Goal: Navigation & Orientation: Find specific page/section

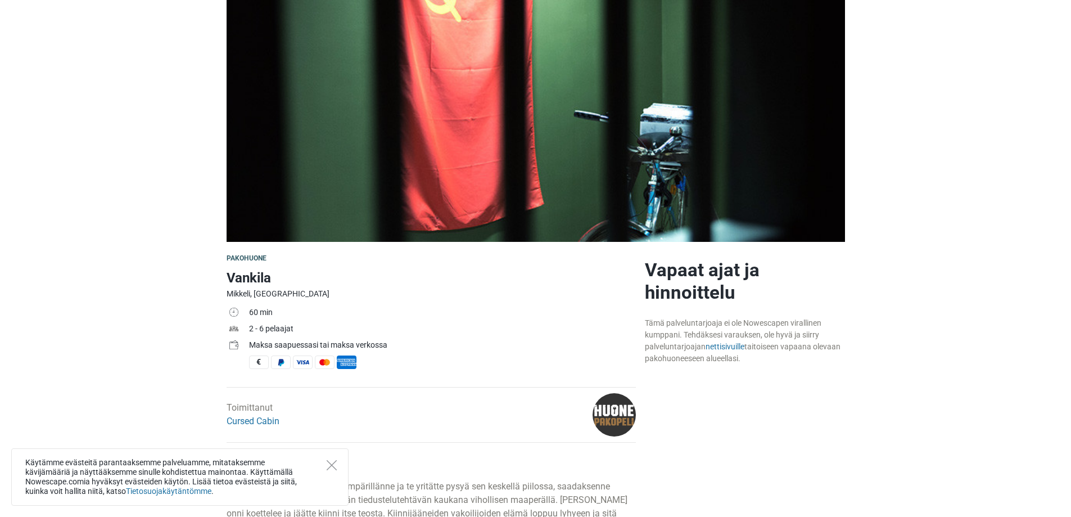
scroll to position [112, 0]
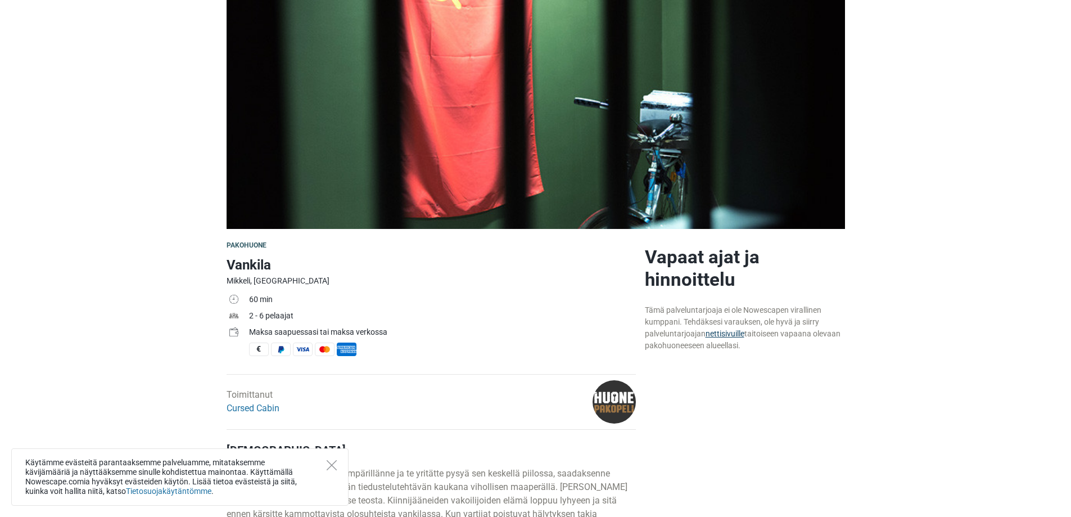
click at [717, 333] on link "nettisivuille" at bounding box center [725, 333] width 39 height 9
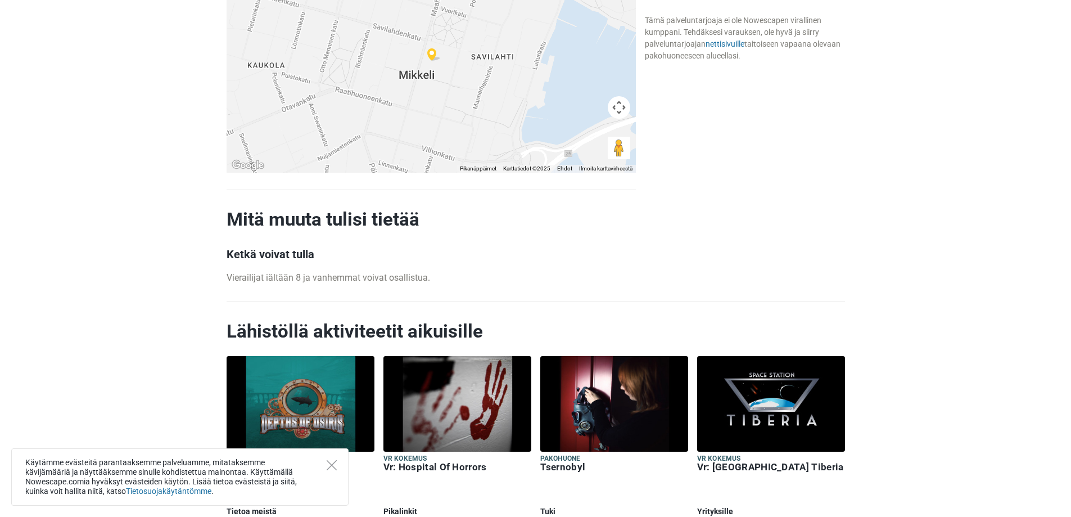
scroll to position [1069, 0]
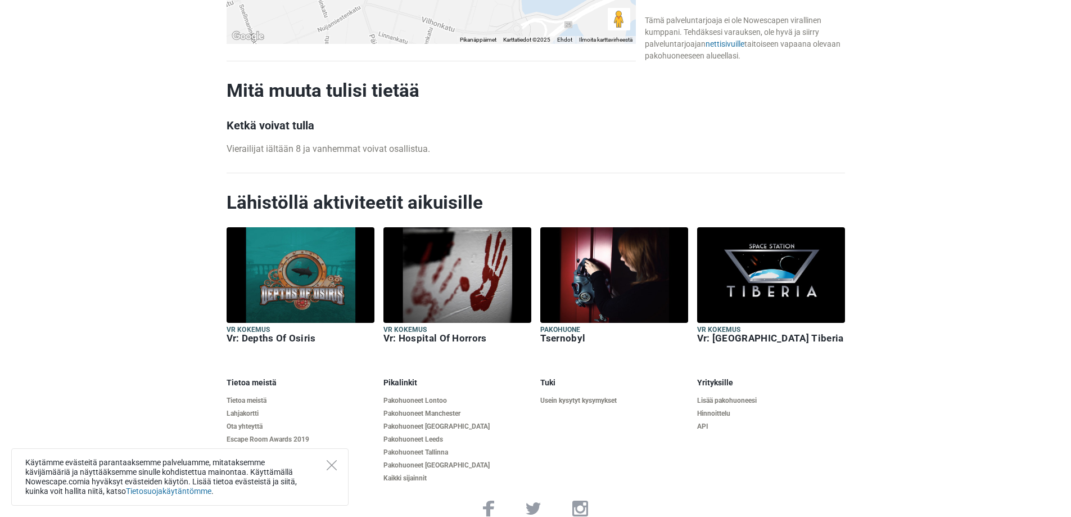
click at [620, 291] on img at bounding box center [614, 275] width 148 height 96
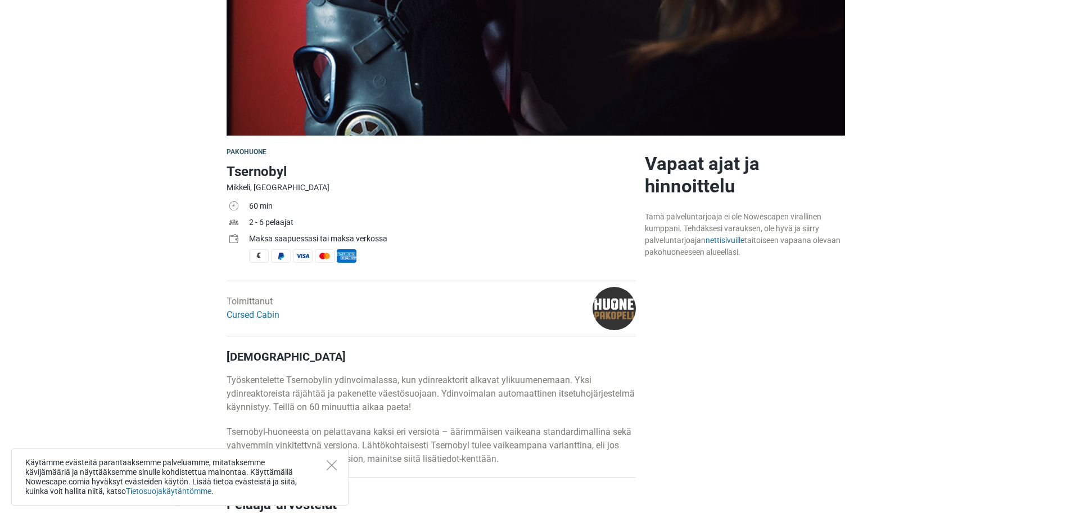
scroll to position [225, 0]
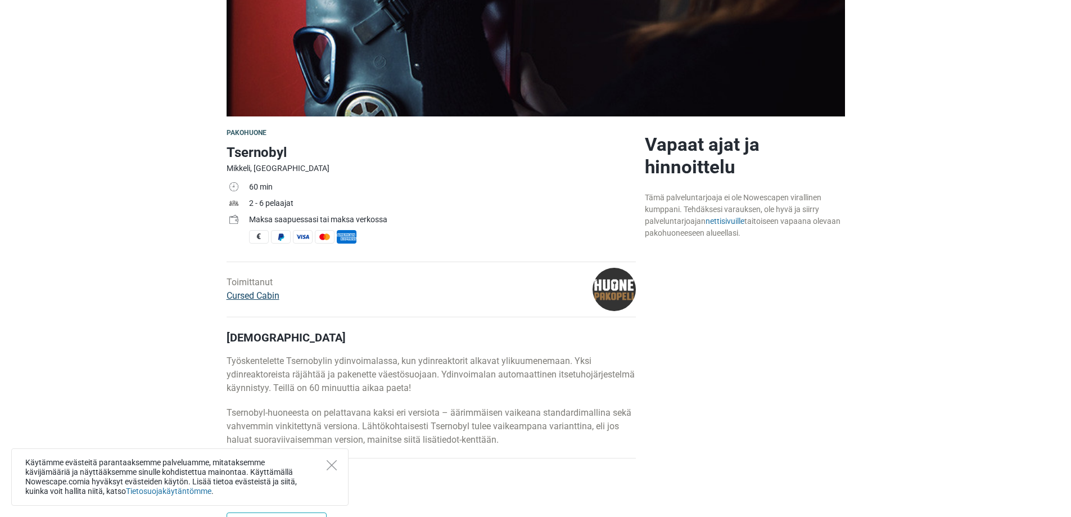
click at [255, 294] on link "Cursed Cabin" at bounding box center [253, 295] width 53 height 11
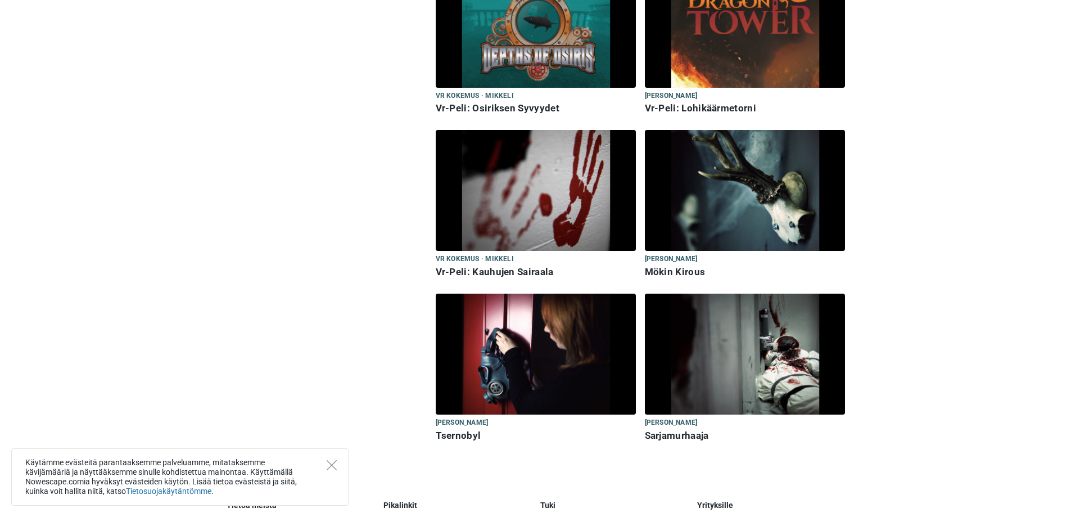
scroll to position [787, 0]
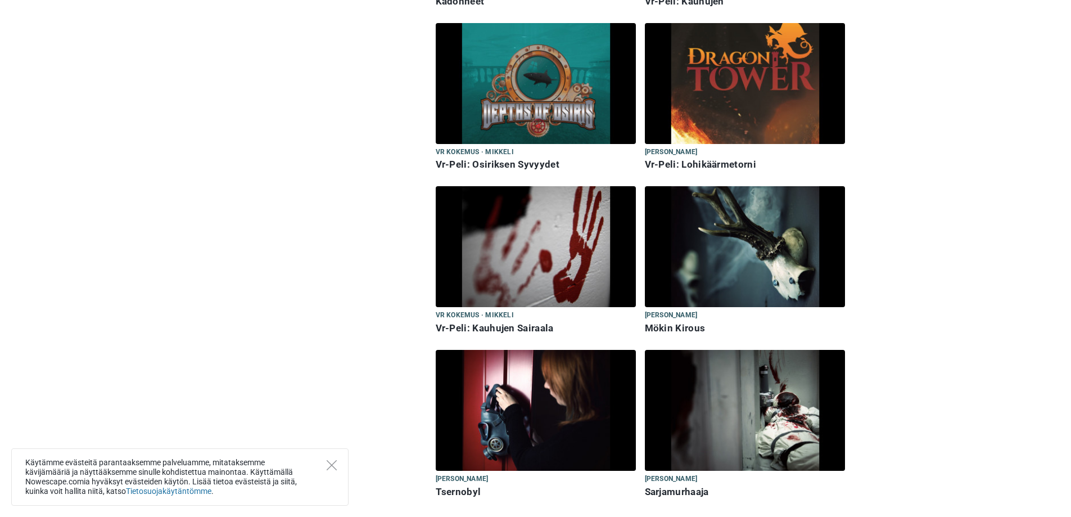
click at [539, 263] on img at bounding box center [536, 246] width 200 height 121
click at [506, 326] on h6 "Vr-Peli: Kauhujen Sairaala" at bounding box center [536, 328] width 200 height 12
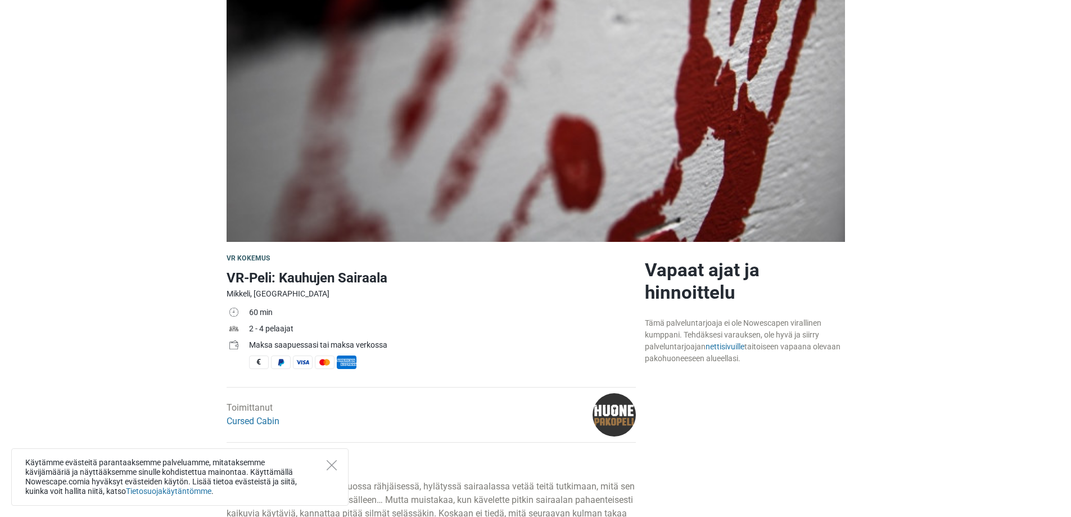
scroll to position [112, 0]
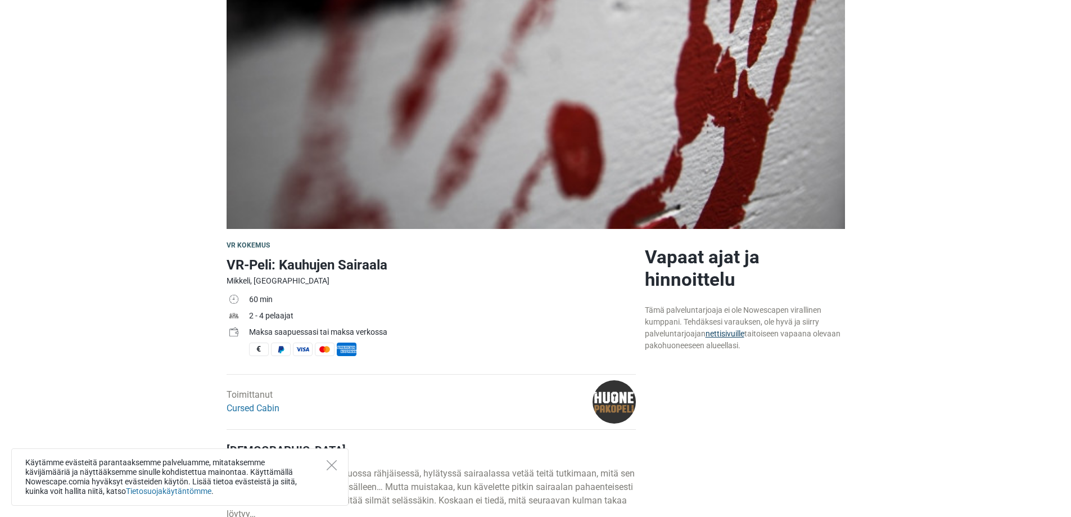
click at [720, 333] on link "nettisivuille" at bounding box center [725, 333] width 39 height 9
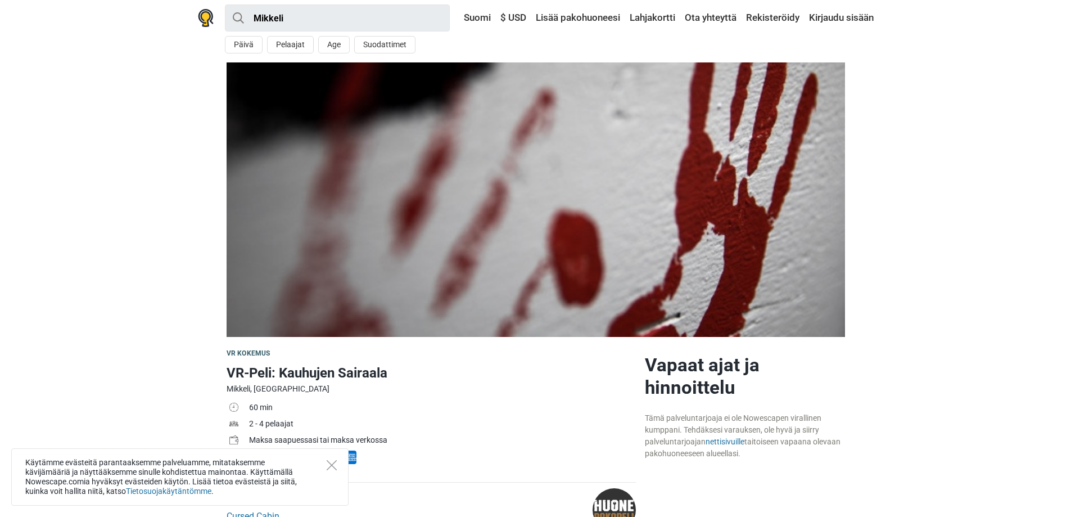
scroll to position [0, 0]
